Goal: Transaction & Acquisition: Purchase product/service

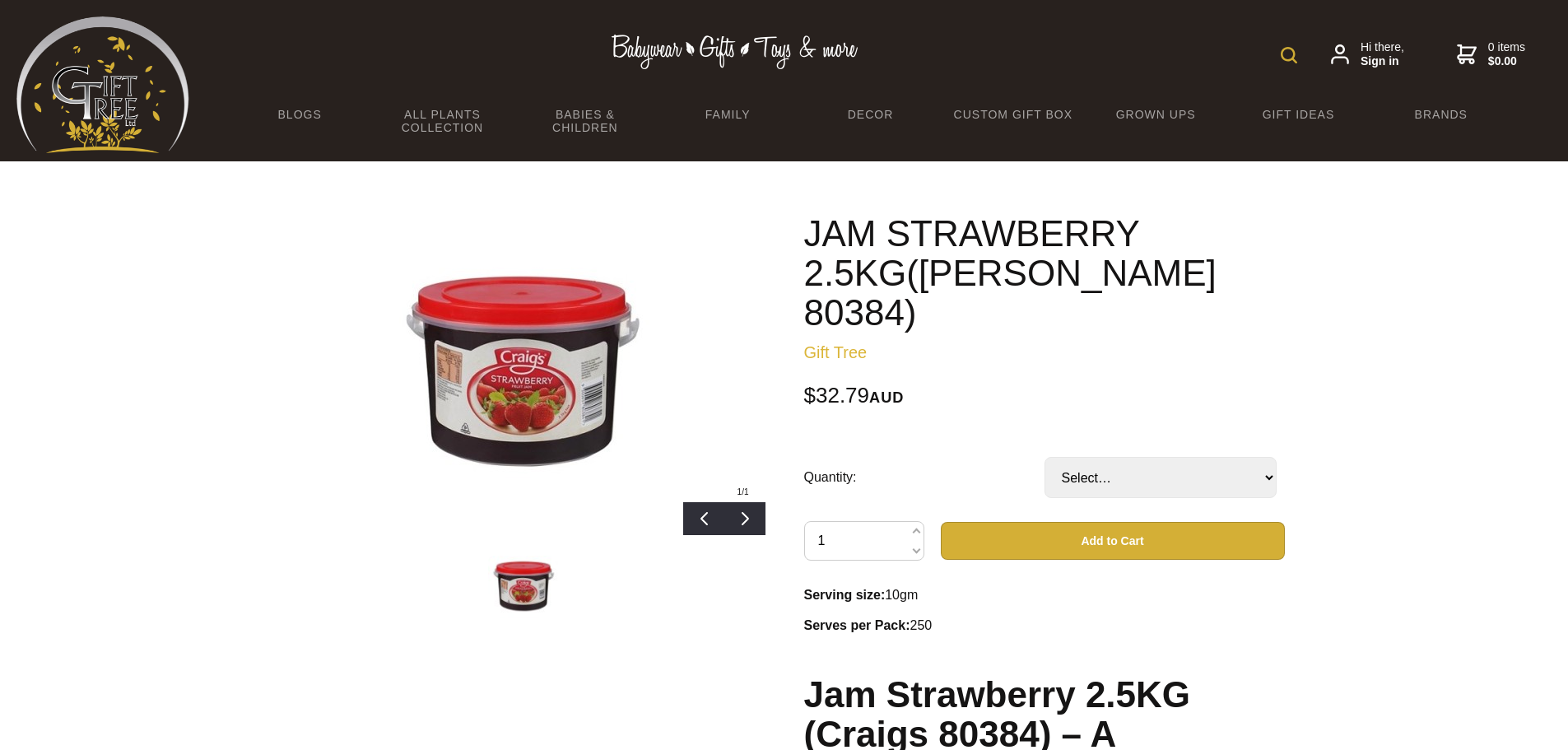
click at [1193, 458] on td "Select… 1 PAI 1 CTN (3 PAI) (+ $81.98)" at bounding box center [1164, 477] width 241 height 88
click at [1185, 457] on select "Select… 1 PAI 1 CTN (3 PAI) (+ $81.98)" at bounding box center [1161, 477] width 232 height 41
select select "1 PAI"
click at [1044, 457] on select "Select… 1 PAI 1 CTN (3 PAI) (+ $81.98)" at bounding box center [1161, 477] width 232 height 41
click at [1014, 334] on div "JAM STRAWBERRY 2.5KG([PERSON_NAME] 80384) Gift Tree $32.79 AUD Quantity: Select…" at bounding box center [1044, 711] width 481 height 996
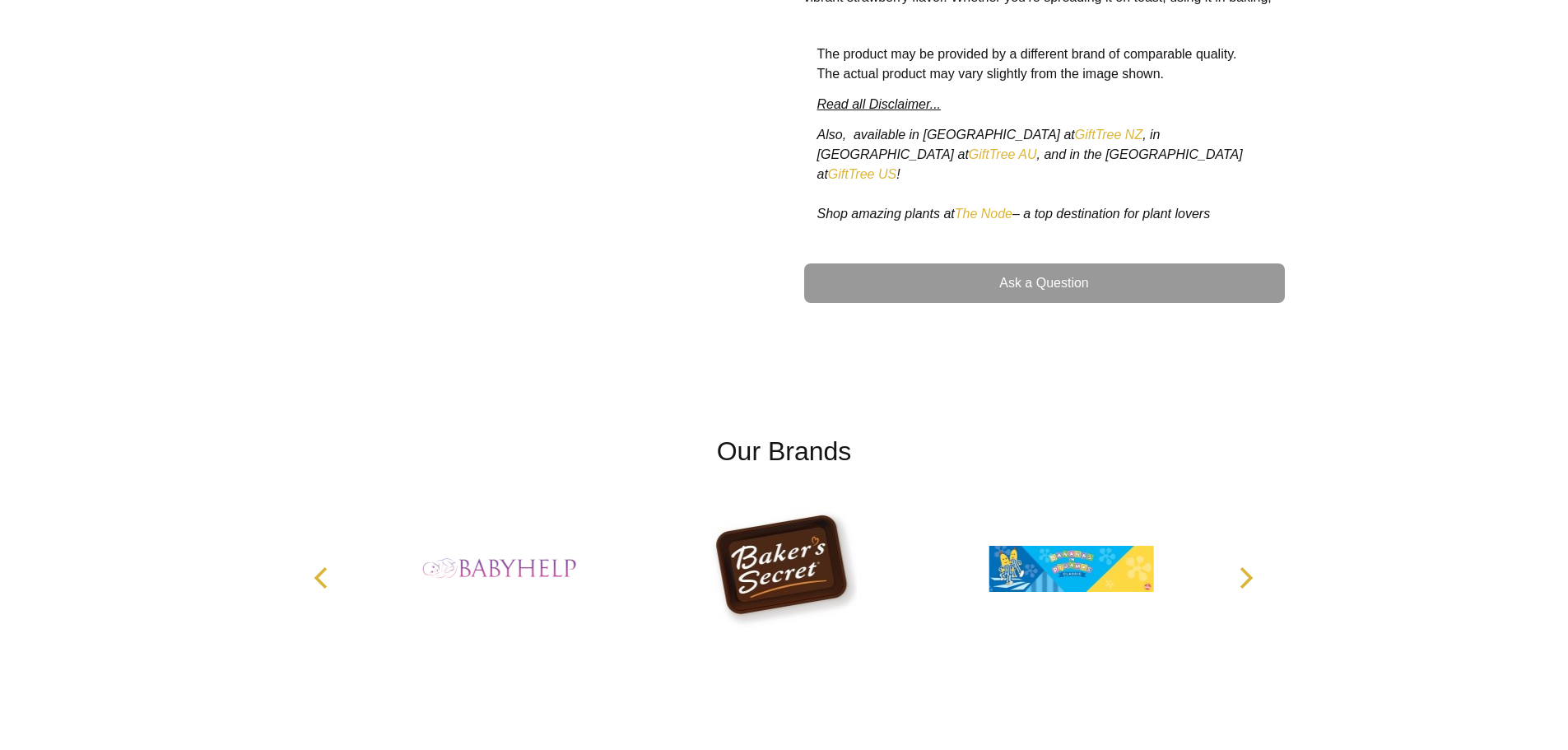
scroll to position [983, 0]
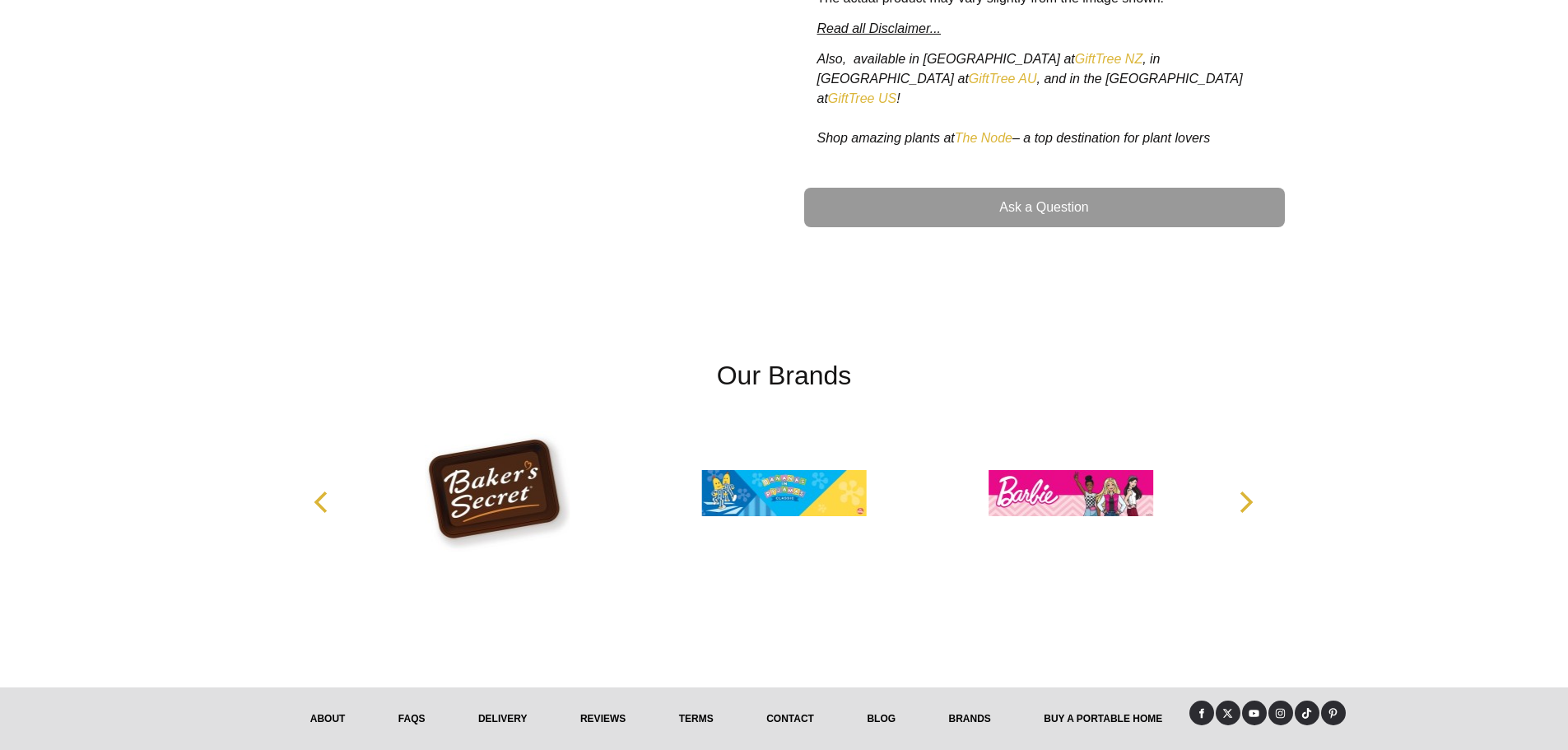
click at [804, 700] on link "Contact" at bounding box center [790, 718] width 100 height 36
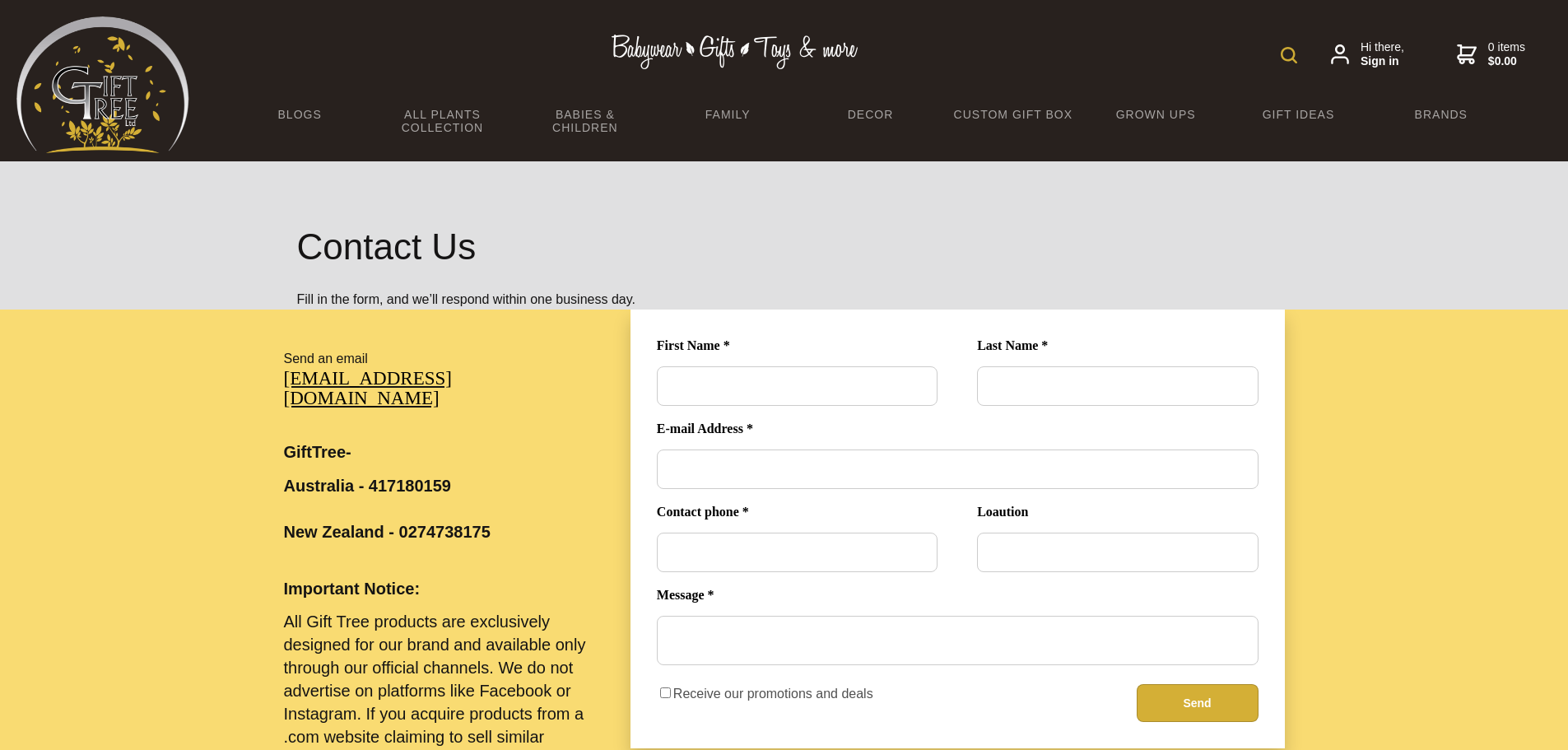
click at [76, 70] on img at bounding box center [103, 85] width 173 height 136
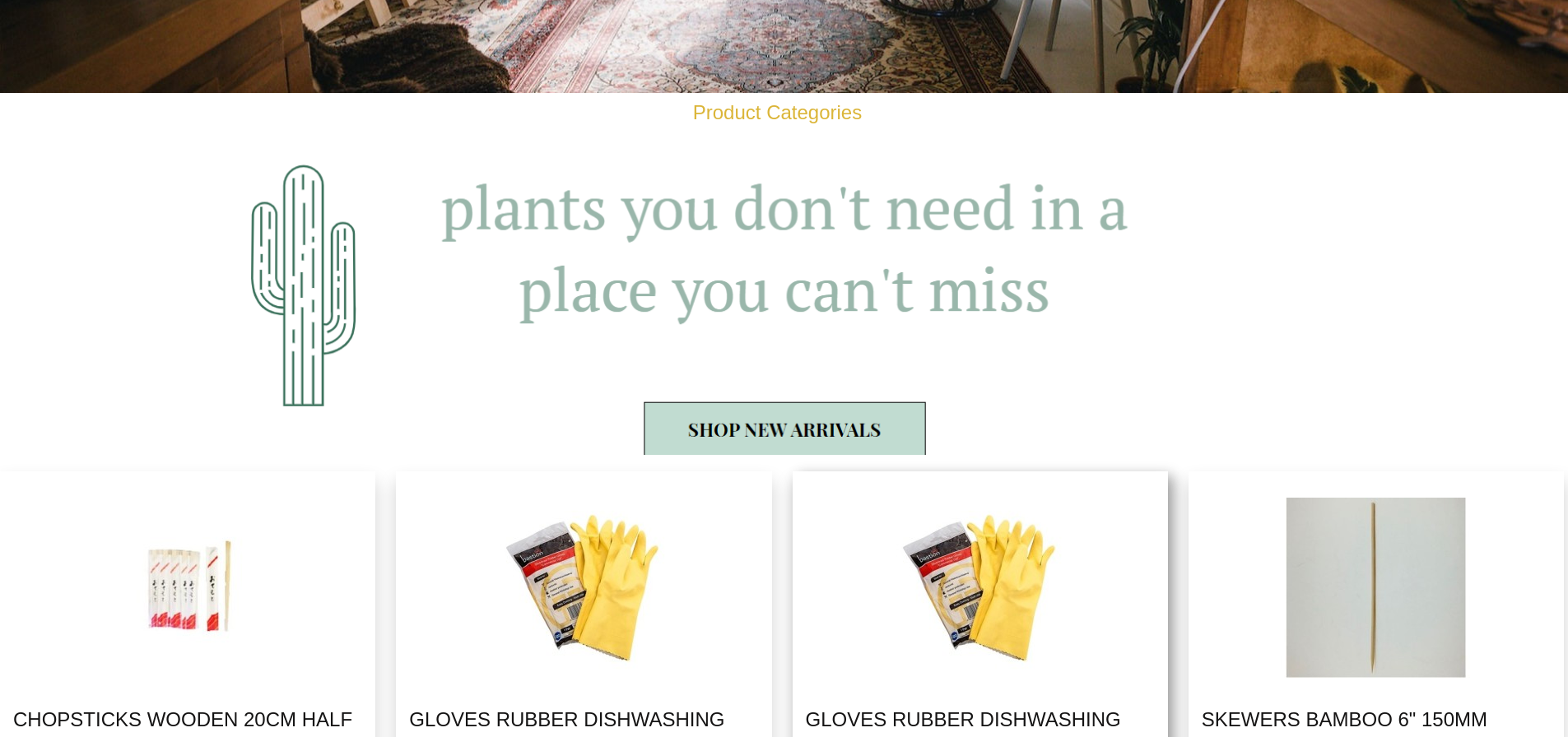
scroll to position [1398, 0]
